Goal: Task Accomplishment & Management: Use online tool/utility

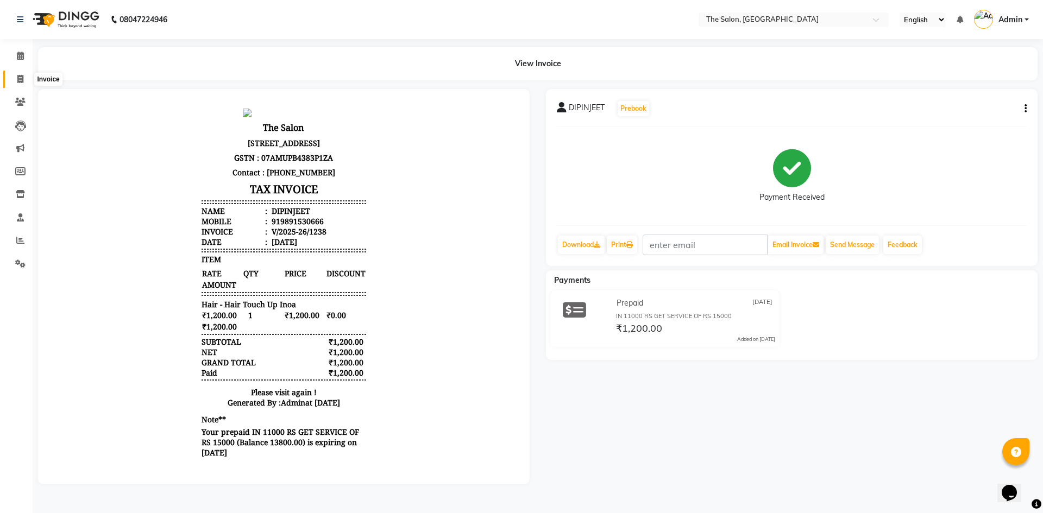
click at [23, 81] on icon at bounding box center [20, 79] width 6 height 8
select select "service"
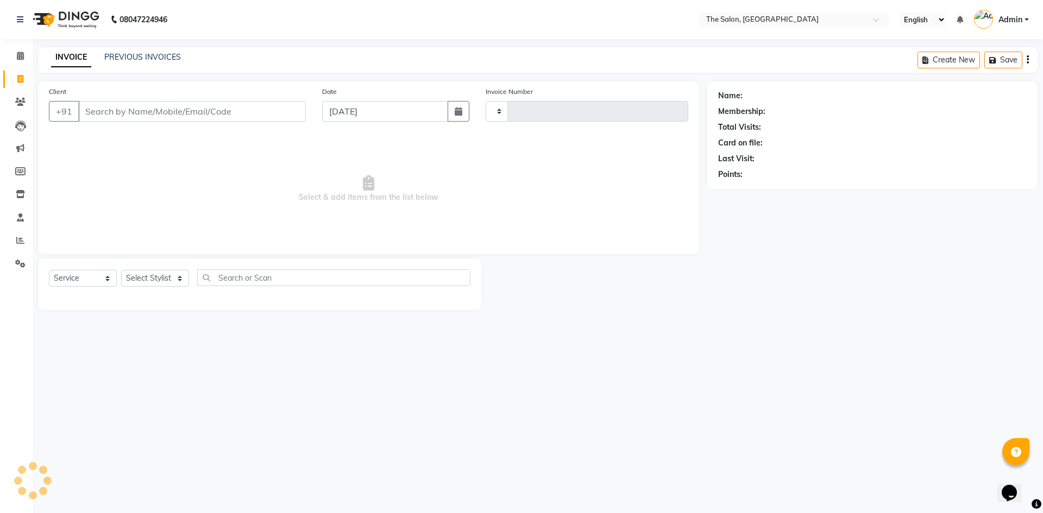
click at [106, 106] on input "Client" at bounding box center [192, 111] width 228 height 21
type input "1239"
select select "4245"
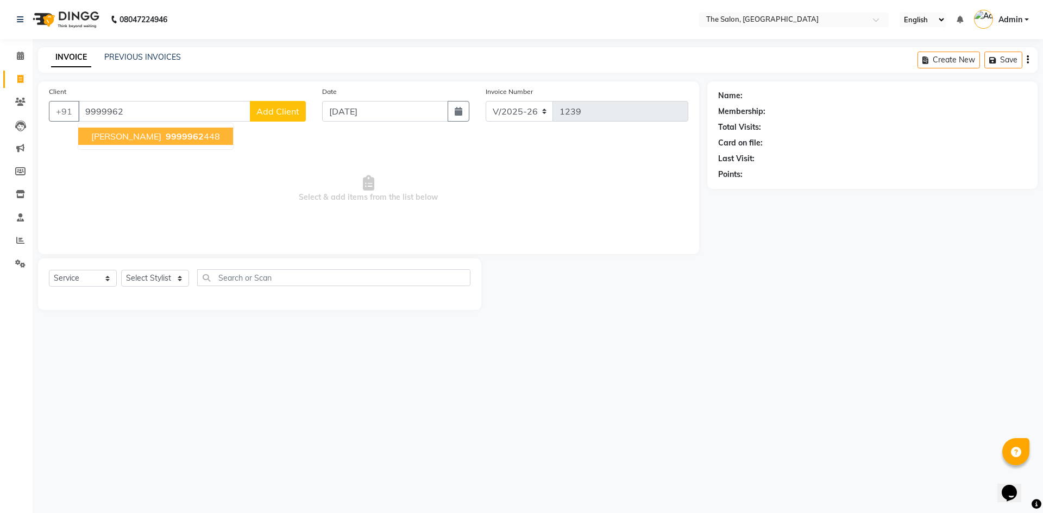
click at [163, 136] on ngb-highlight "9999962 448" at bounding box center [191, 136] width 56 height 11
type input "9999962448"
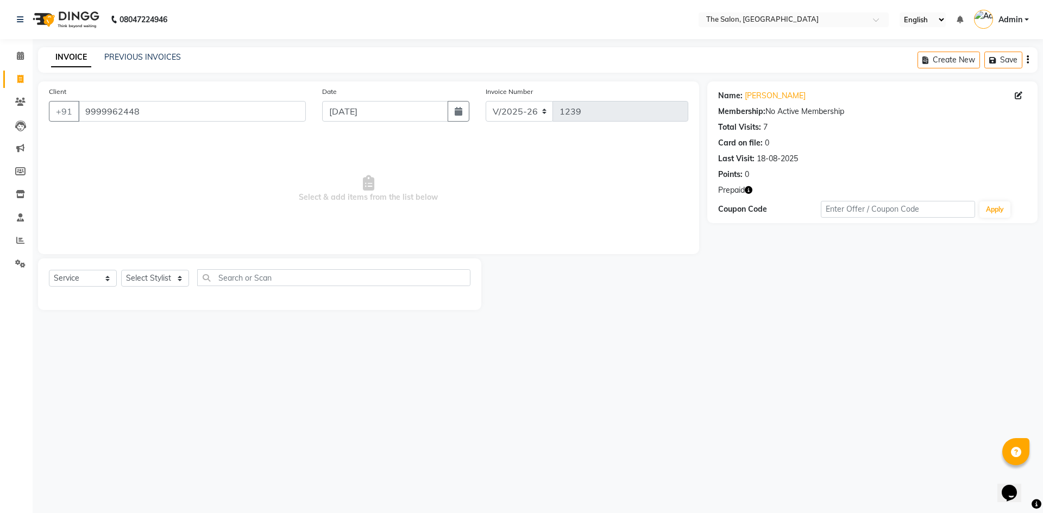
click at [753, 192] on div "Prepaid" at bounding box center [872, 190] width 308 height 11
click at [751, 189] on icon "button" at bounding box center [749, 190] width 8 height 8
click at [176, 276] on select "Select Stylist [PERSON_NAME] [PERSON_NAME] AKASH [PERSON_NAME] ARJUN [PERSON_NA…" at bounding box center [155, 278] width 68 height 17
select select "22752"
click at [121, 270] on select "Select Stylist [PERSON_NAME] [PERSON_NAME] AKASH [PERSON_NAME] ARJUN [PERSON_NA…" at bounding box center [155, 278] width 68 height 17
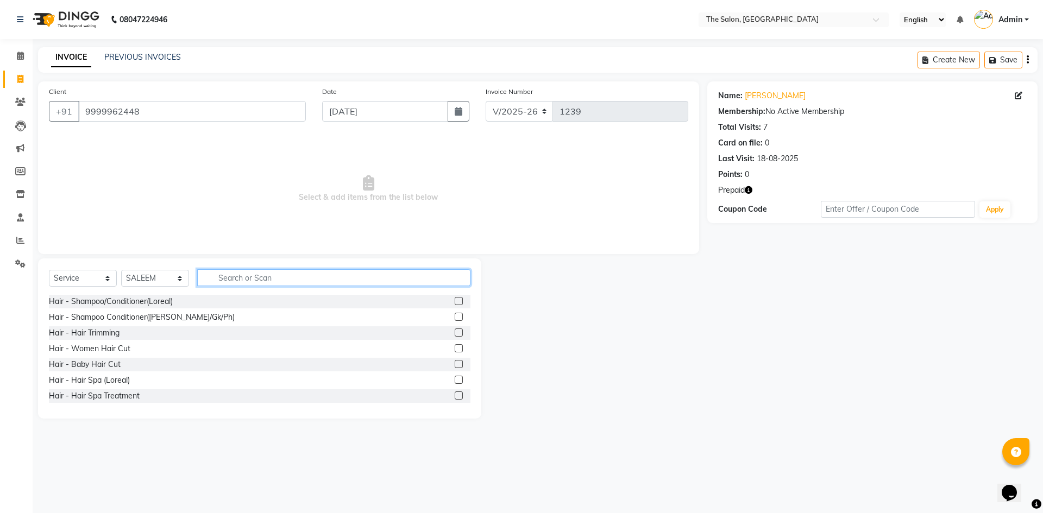
click at [254, 275] on input "text" at bounding box center [333, 277] width 273 height 17
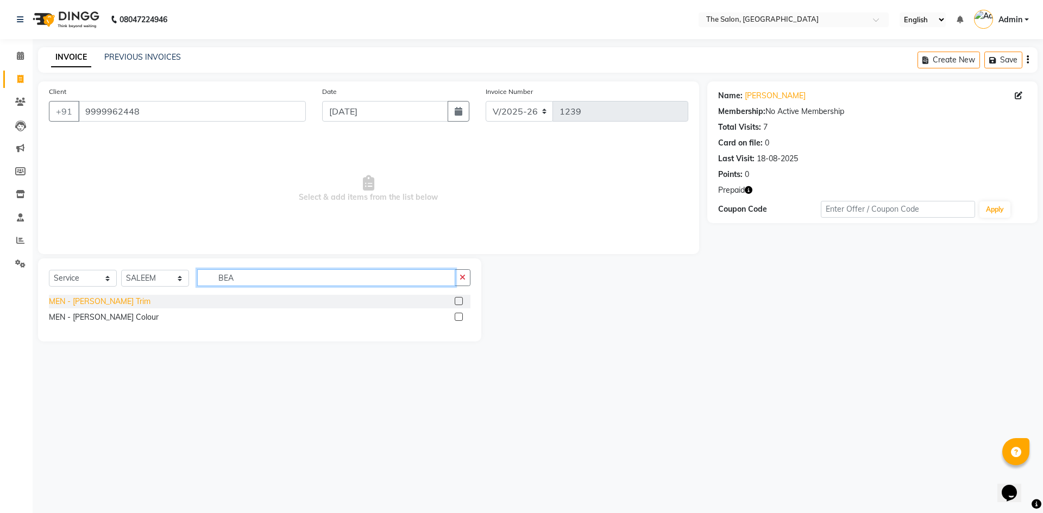
type input "BEA"
click at [66, 305] on div "MEN - [PERSON_NAME] Trim" at bounding box center [100, 301] width 102 height 11
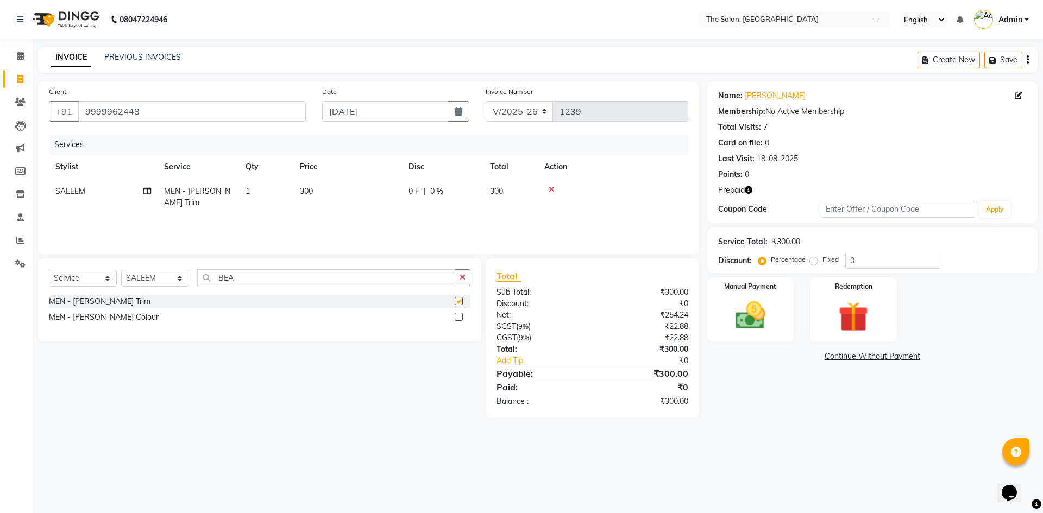
checkbox input "false"
click at [297, 278] on input "BEA" at bounding box center [326, 277] width 258 height 17
type input "B"
type input "MAS"
click at [114, 301] on div "HAIR - HEAD MASSAGE" at bounding box center [92, 301] width 87 height 11
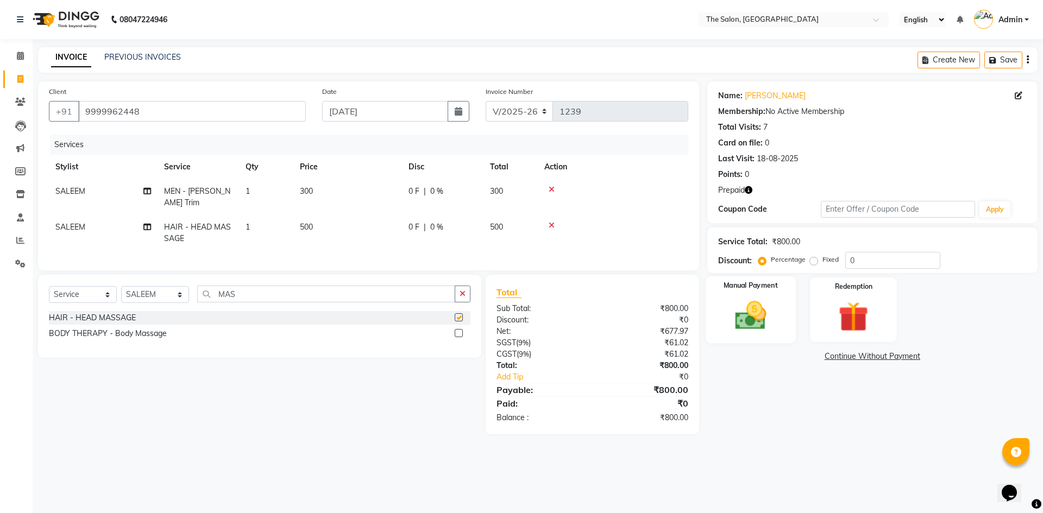
checkbox input "false"
click at [840, 318] on img at bounding box center [853, 317] width 51 height 39
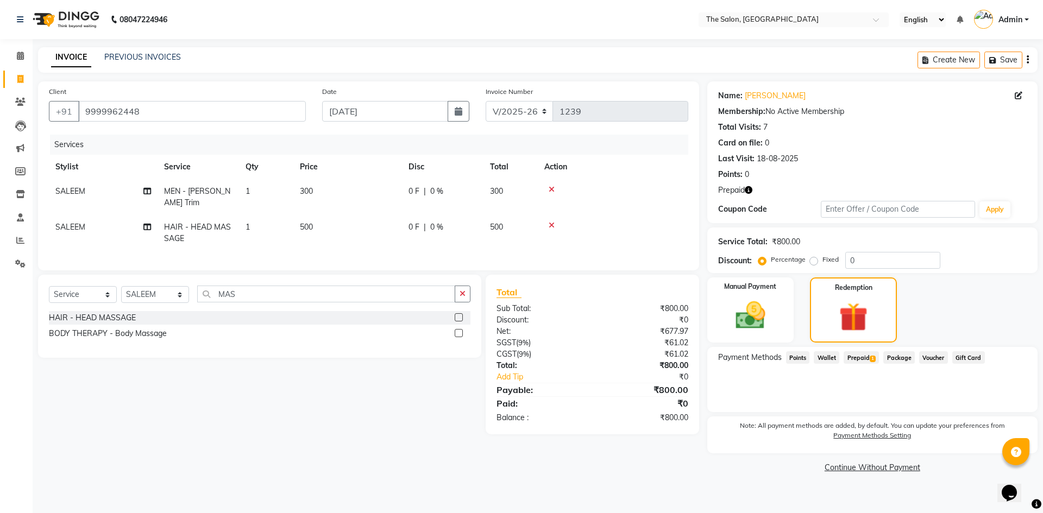
click at [854, 354] on span "Prepaid 1" at bounding box center [860, 357] width 35 height 12
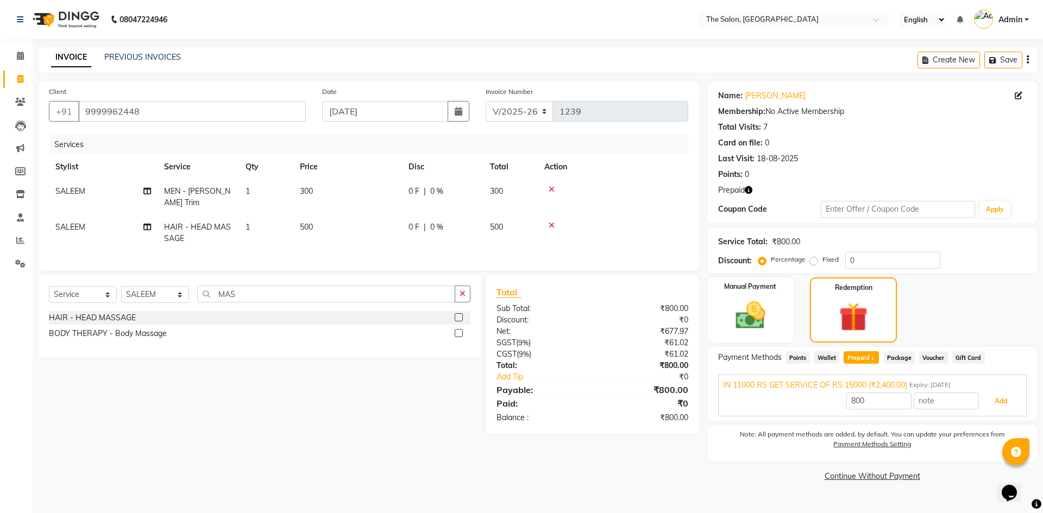
click at [991, 408] on button "Add" at bounding box center [1001, 401] width 40 height 18
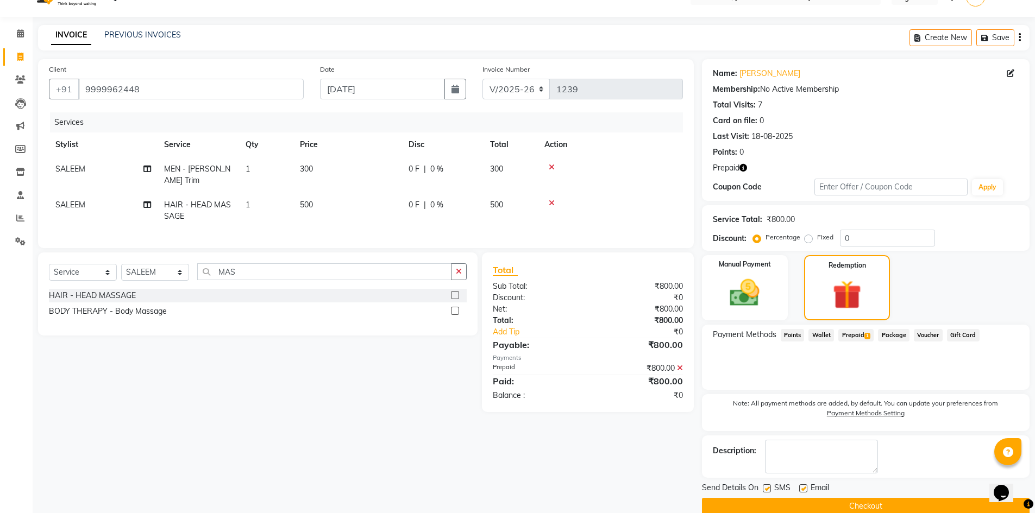
scroll to position [40, 0]
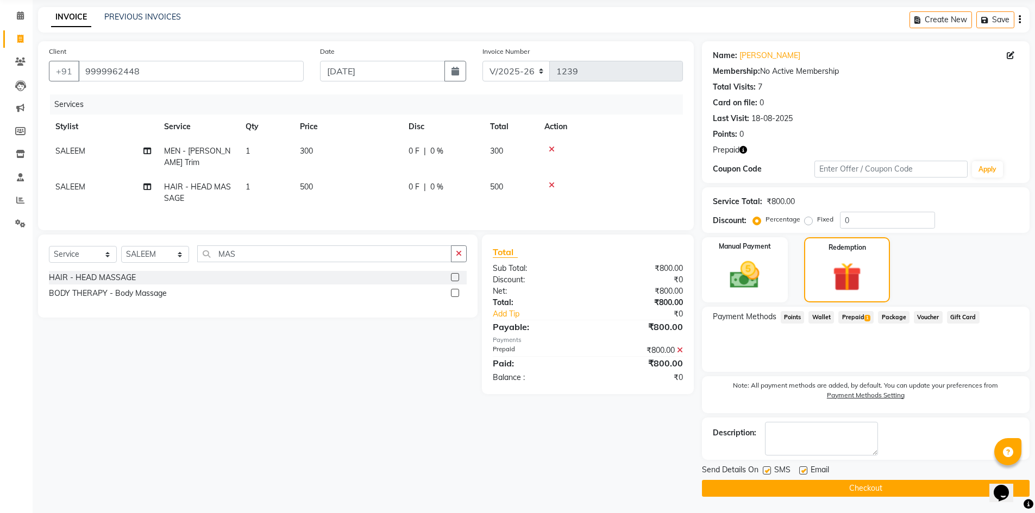
click at [857, 491] on button "Checkout" at bounding box center [865, 488] width 327 height 17
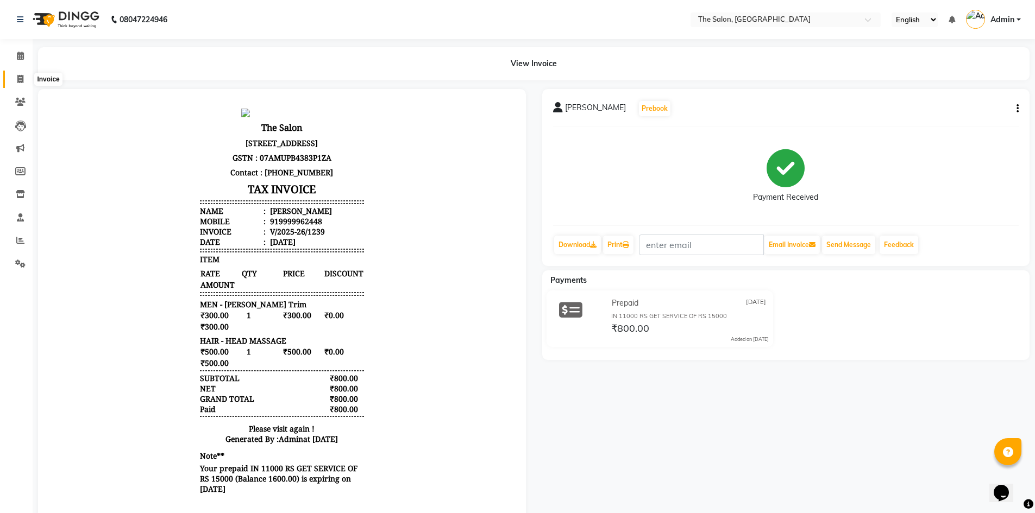
click at [22, 81] on icon at bounding box center [20, 79] width 6 height 8
select select "service"
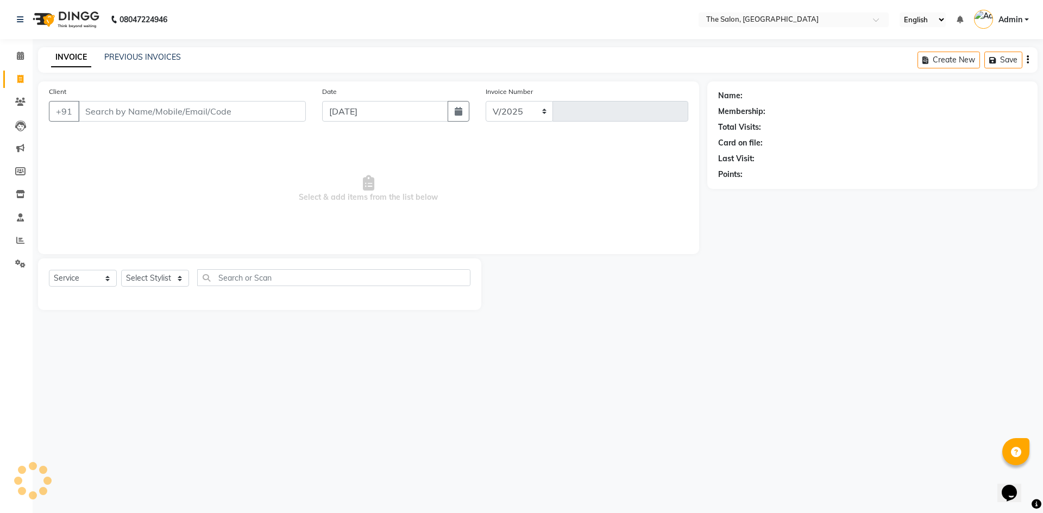
select select "4245"
type input "1240"
click at [106, 112] on input "Client" at bounding box center [192, 111] width 228 height 21
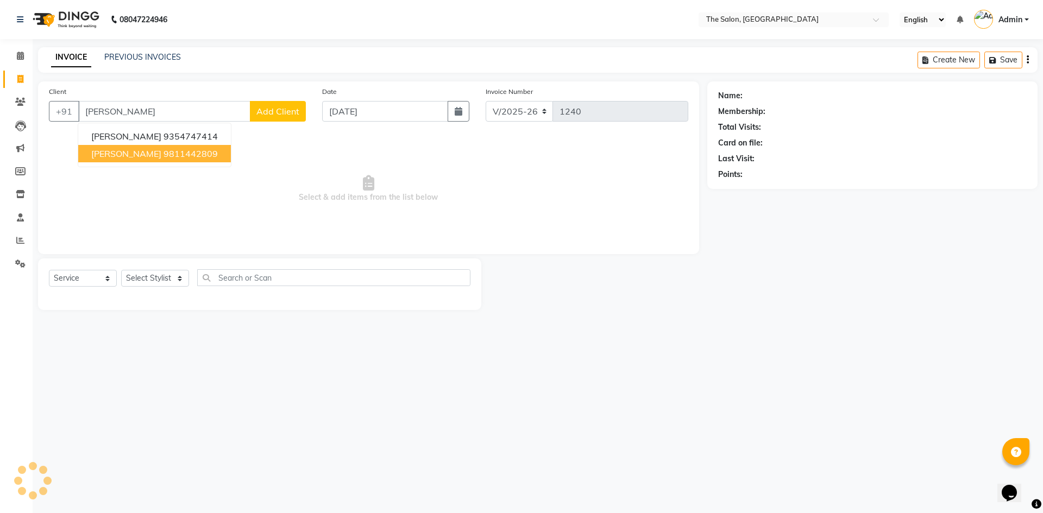
click at [102, 151] on span "[PERSON_NAME]" at bounding box center [126, 153] width 70 height 11
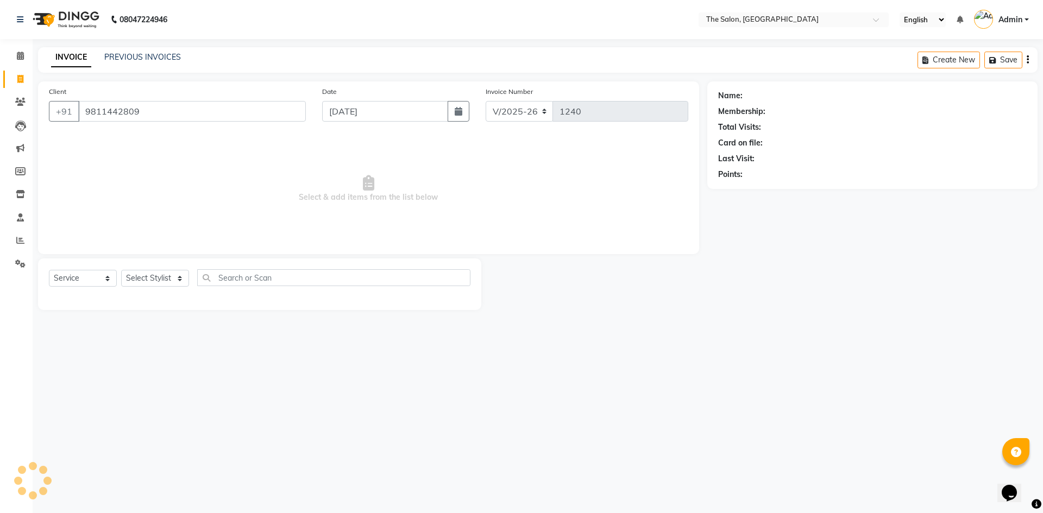
type input "9811442809"
click at [746, 193] on icon "button" at bounding box center [749, 190] width 8 height 8
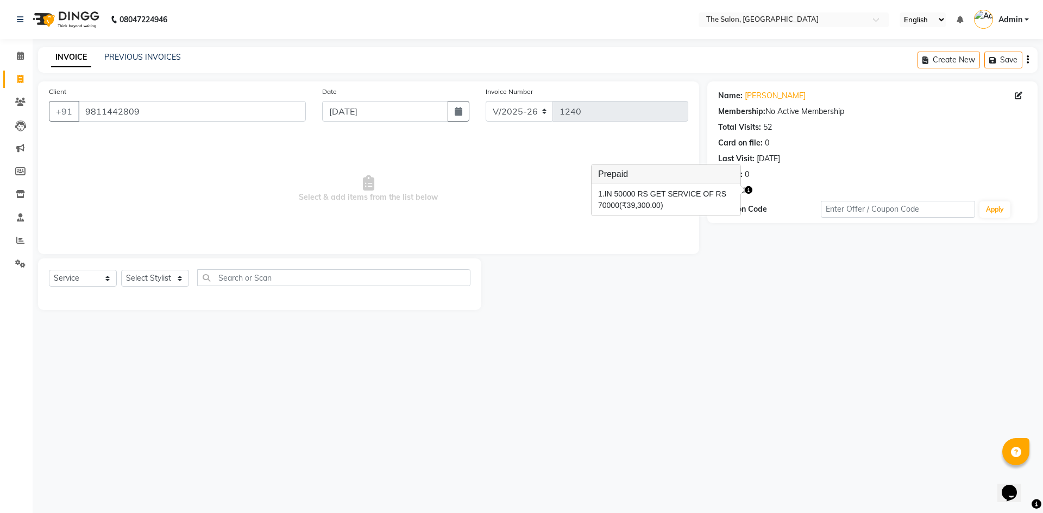
drag, startPoint x: 731, startPoint y: 266, endPoint x: 693, endPoint y: 266, distance: 38.0
click at [729, 266] on div "Name: [PERSON_NAME] Membership: No Active Membership Total Visits: 52 Card on f…" at bounding box center [876, 195] width 338 height 229
click at [183, 279] on select "Select Stylist [PERSON_NAME] [PERSON_NAME] AKASH [PERSON_NAME] ARJUN [PERSON_NA…" at bounding box center [155, 278] width 68 height 17
select select "22746"
click at [121, 270] on select "Select Stylist [PERSON_NAME] [PERSON_NAME] AKASH [PERSON_NAME] ARJUN [PERSON_NA…" at bounding box center [155, 278] width 68 height 17
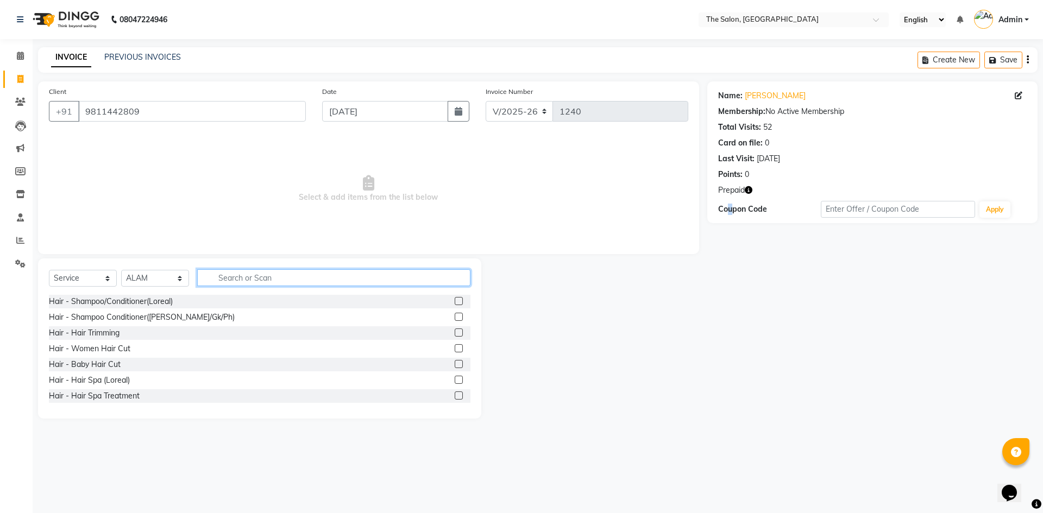
click at [269, 273] on input "text" at bounding box center [333, 277] width 273 height 17
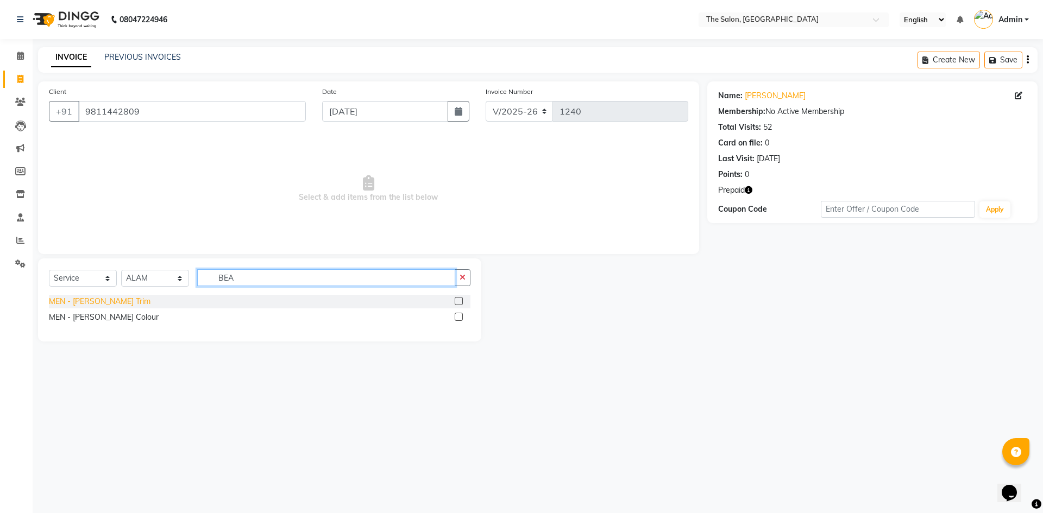
type input "BEA"
click at [72, 303] on div "MEN - [PERSON_NAME] Trim" at bounding box center [100, 301] width 102 height 11
checkbox input "false"
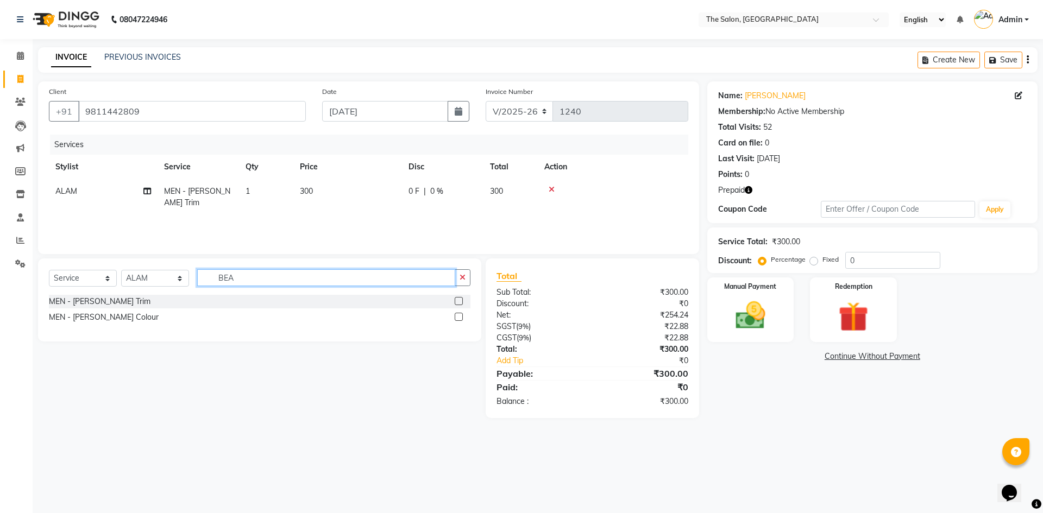
click at [262, 272] on input "BEA" at bounding box center [326, 277] width 258 height 17
type input "B"
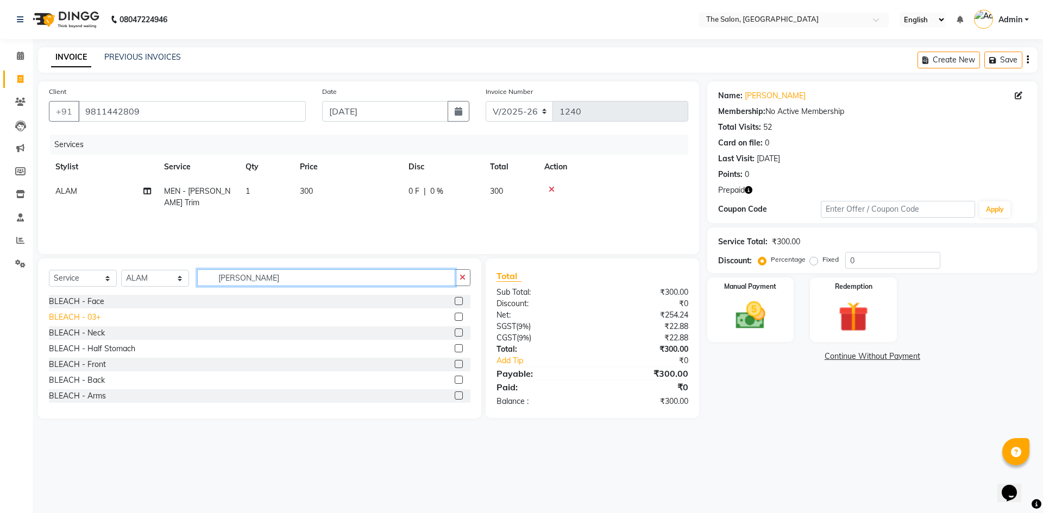
type input "[PERSON_NAME]"
click at [64, 316] on div "BLEACH - 03+" at bounding box center [75, 317] width 52 height 11
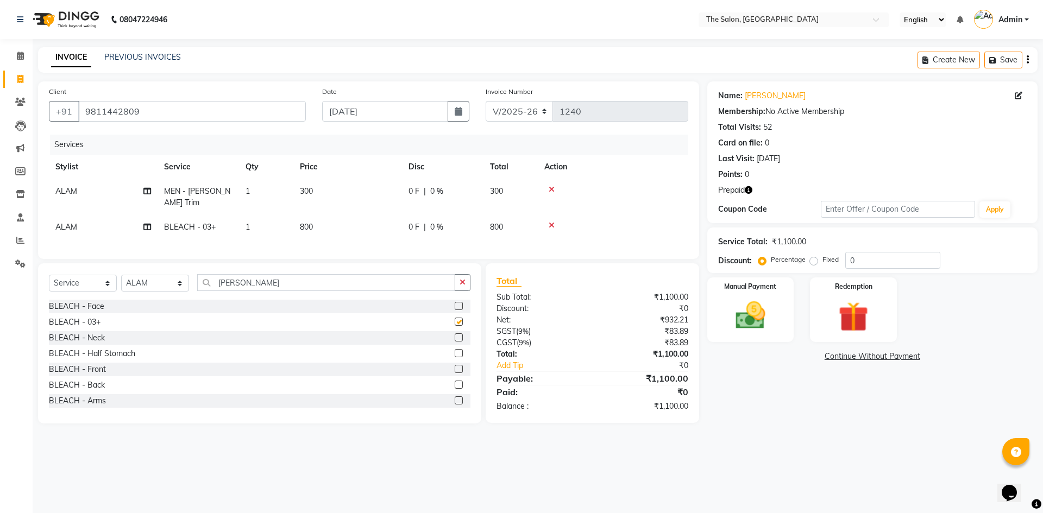
checkbox input "false"
click at [334, 218] on td "800" at bounding box center [347, 227] width 109 height 24
select select "22746"
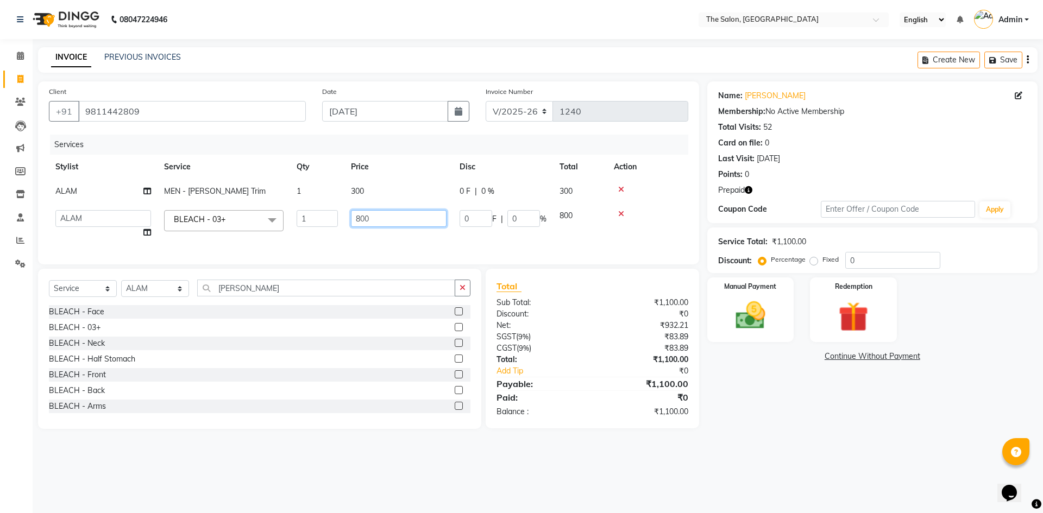
drag, startPoint x: 395, startPoint y: 222, endPoint x: 379, endPoint y: 224, distance: 16.4
click at [394, 222] on input "800" at bounding box center [399, 218] width 96 height 17
type input "8"
type input "700"
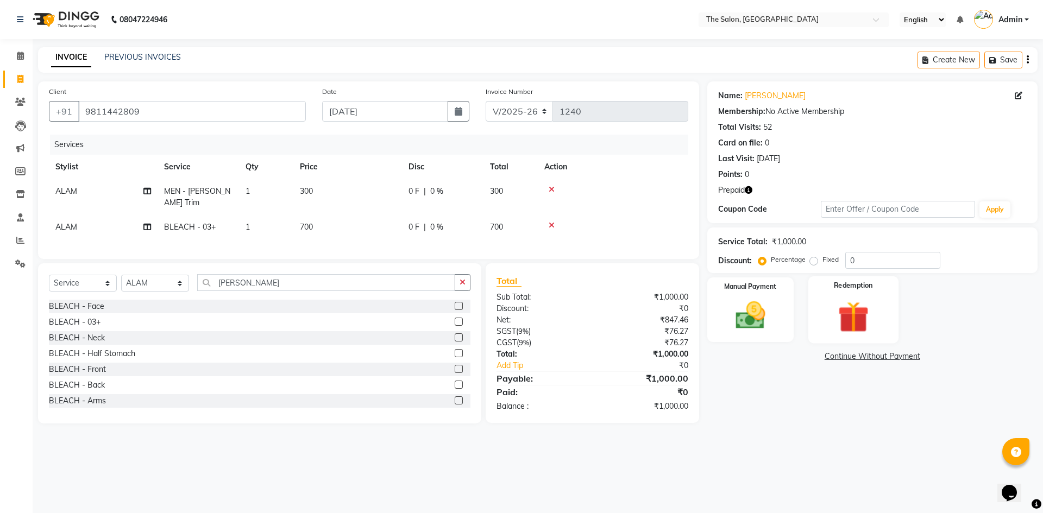
click at [819, 312] on div "Redemption" at bounding box center [853, 309] width 90 height 67
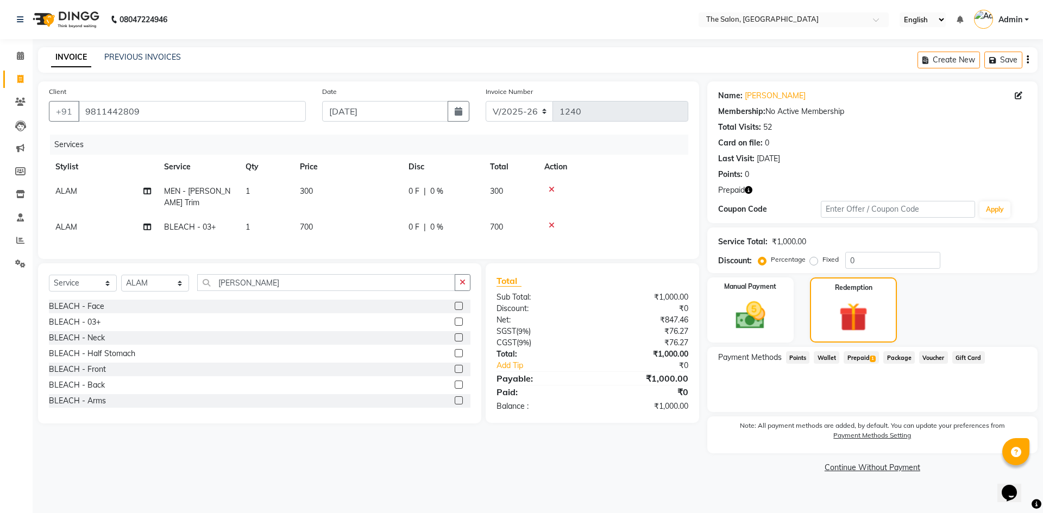
click at [862, 354] on span "Prepaid 1" at bounding box center [860, 357] width 35 height 12
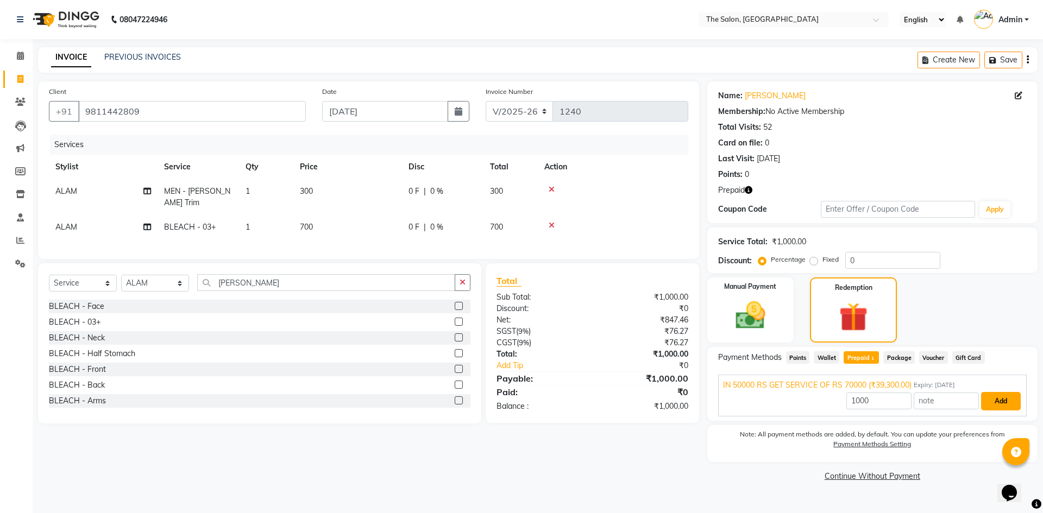
click at [1006, 406] on button "Add" at bounding box center [1001, 401] width 40 height 18
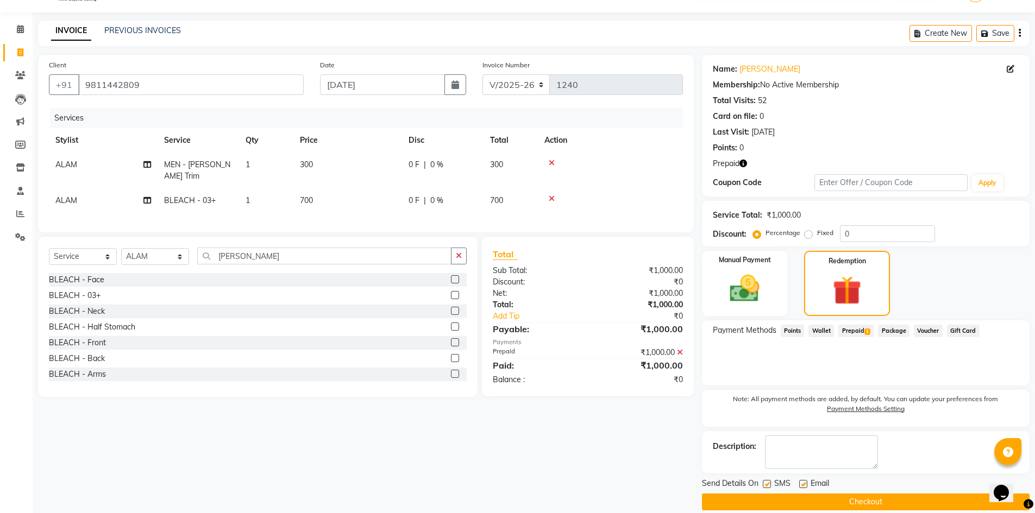
scroll to position [40, 0]
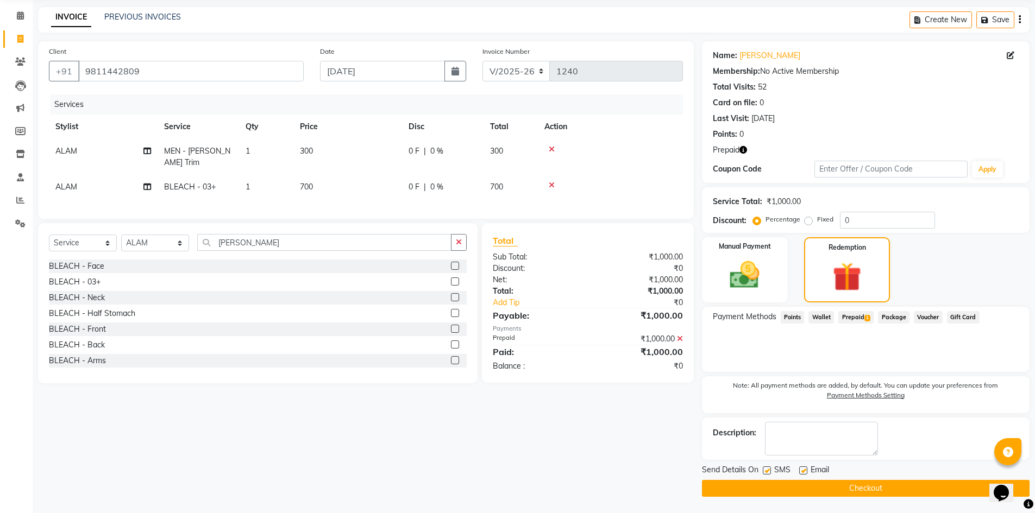
click at [806, 490] on button "Checkout" at bounding box center [865, 488] width 327 height 17
